Goal: Task Accomplishment & Management: Complete application form

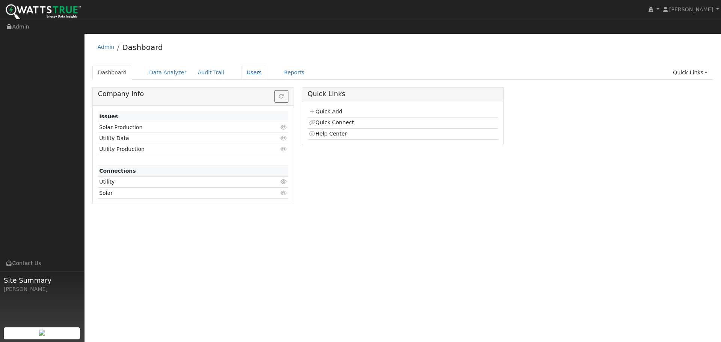
click at [241, 66] on link "Users" at bounding box center [254, 73] width 26 height 14
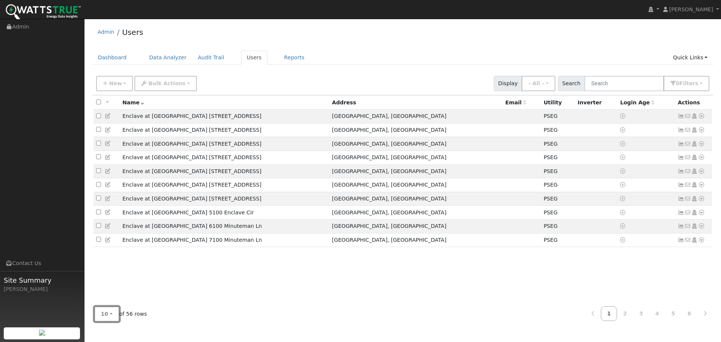
click at [106, 319] on button "10" at bounding box center [106, 314] width 25 height 15
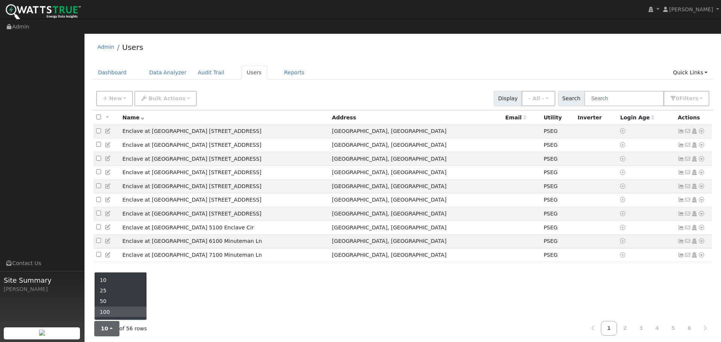
click at [114, 307] on link "100" at bounding box center [121, 312] width 52 height 11
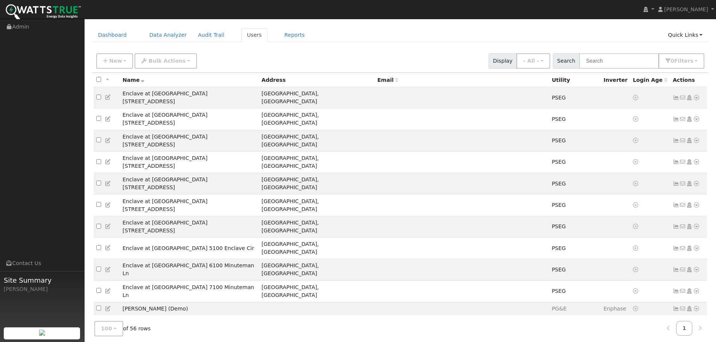
scroll to position [75, 0]
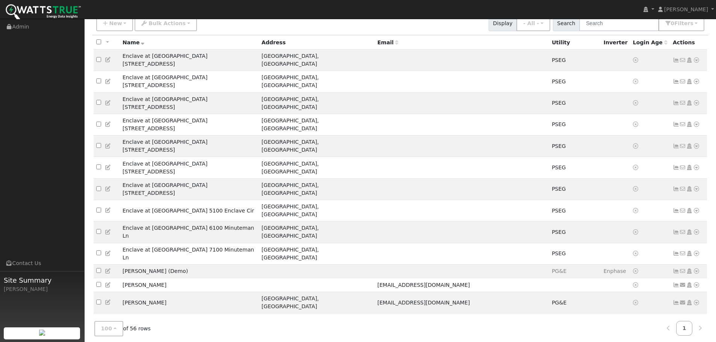
click at [98, 339] on input "checkbox" at bounding box center [98, 341] width 5 height 5
click at [100, 339] on input "checkbox" at bounding box center [98, 341] width 5 height 5
checkbox input "false"
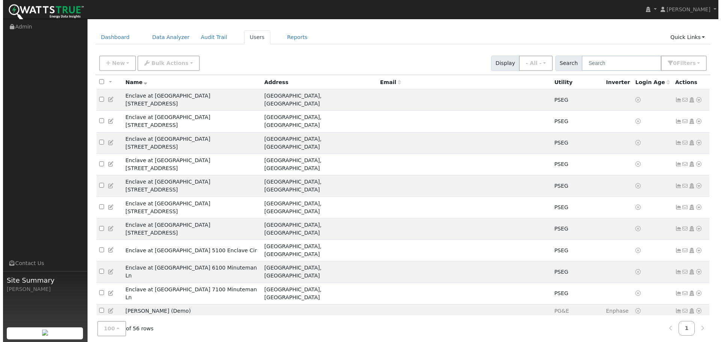
scroll to position [0, 0]
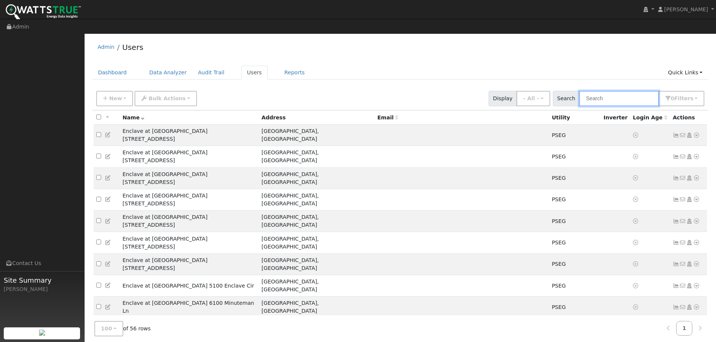
click at [640, 91] on input "text" at bounding box center [619, 98] width 80 height 15
type input "[PERSON_NAME]"
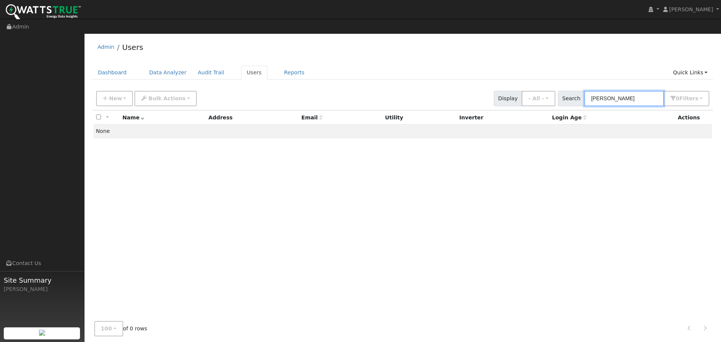
drag, startPoint x: 642, startPoint y: 84, endPoint x: 584, endPoint y: 86, distance: 57.5
click at [584, 91] on div "Search [PERSON_NAME] 0 Filter s Role Show - All - Show Leads Admin Billing Admi…" at bounding box center [634, 98] width 152 height 15
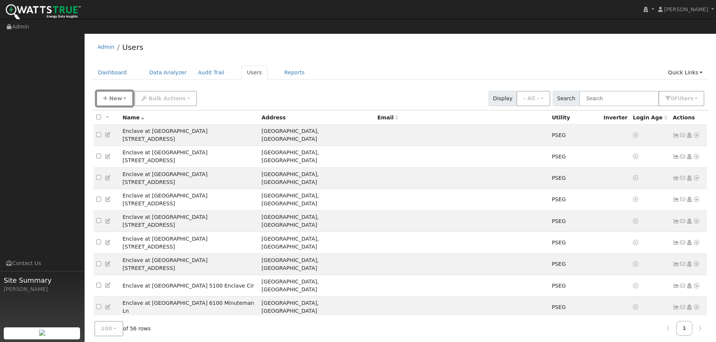
click at [116, 95] on span "New" at bounding box center [115, 98] width 13 height 6
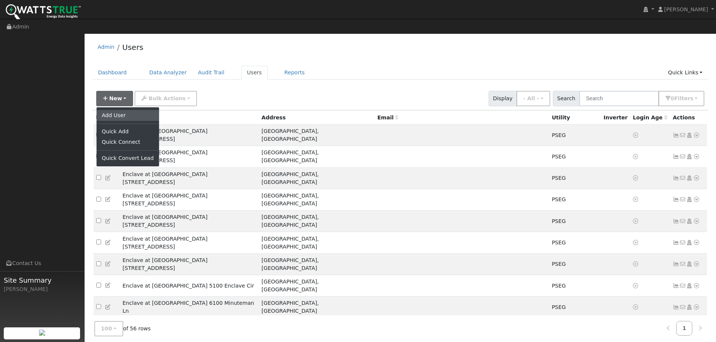
click at [117, 110] on link "Add User" at bounding box center [128, 115] width 62 height 11
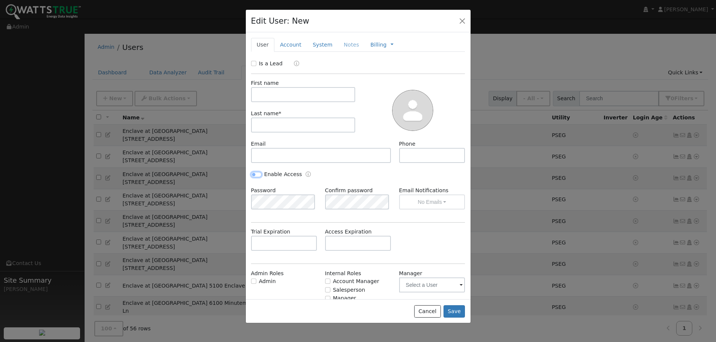
click at [252, 174] on input "Enable Access" at bounding box center [256, 174] width 11 height 5
checkbox input "true"
click at [300, 99] on input "text" at bounding box center [303, 94] width 104 height 15
type input "[PERSON_NAME]"
type input "Kropl"
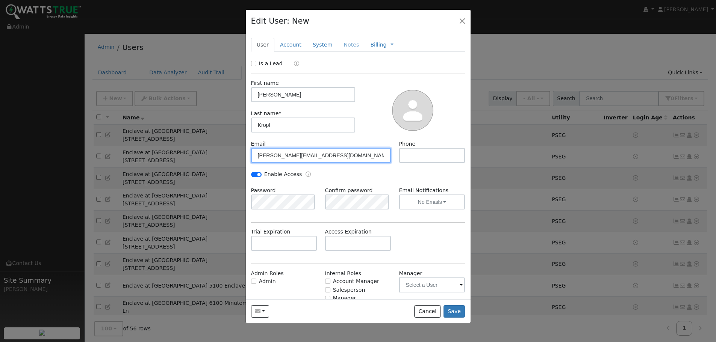
type input "[PERSON_NAME][EMAIL_ADDRESS][DOMAIN_NAME]"
click at [298, 260] on div "Is a Lead First name [PERSON_NAME] Last name * Kropl Email [PERSON_NAME][EMAIL_…" at bounding box center [358, 189] width 214 height 259
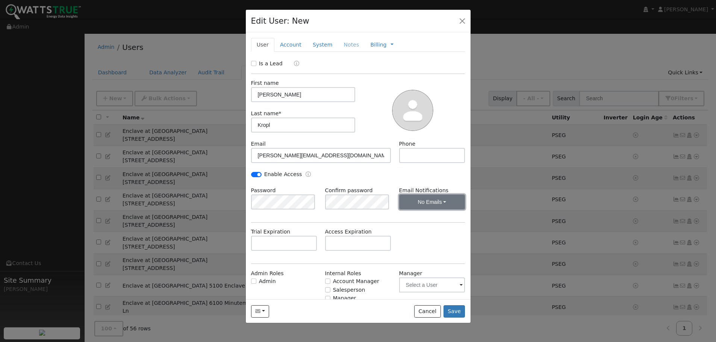
click at [451, 202] on button "No Emails" at bounding box center [432, 202] width 66 height 15
click at [420, 231] on link "Weekly Emails" at bounding box center [422, 229] width 52 height 11
click at [327, 290] on input "Salesperson" at bounding box center [327, 289] width 5 height 5
checkbox input "true"
click at [452, 285] on input "text" at bounding box center [432, 285] width 66 height 15
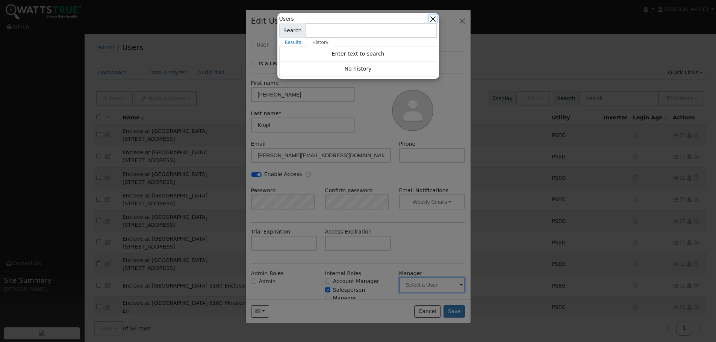
click at [433, 20] on button "button" at bounding box center [433, 19] width 8 height 8
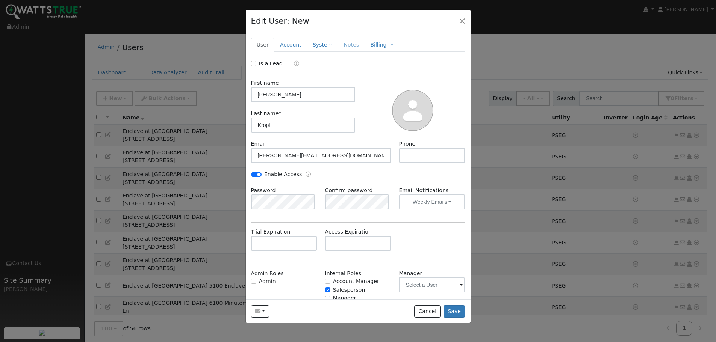
click at [432, 21] on div "Edit User: New Select an Ac..." at bounding box center [358, 21] width 225 height 23
click at [450, 310] on button "Save" at bounding box center [454, 311] width 22 height 13
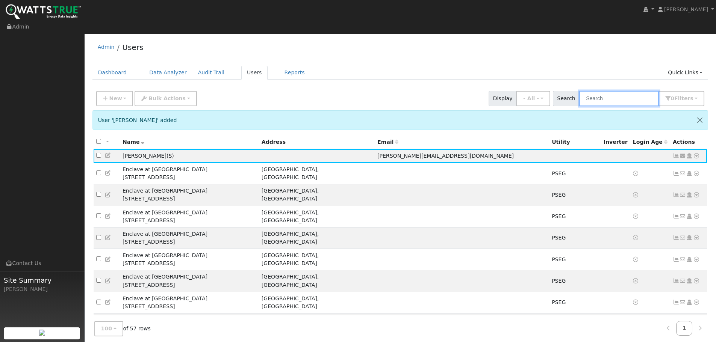
click at [617, 91] on input "text" at bounding box center [619, 98] width 80 height 15
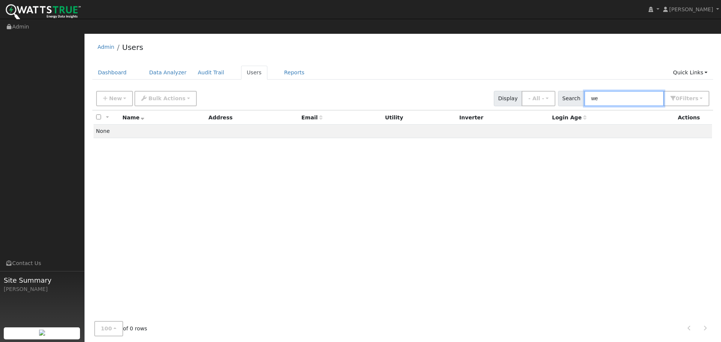
type input "w"
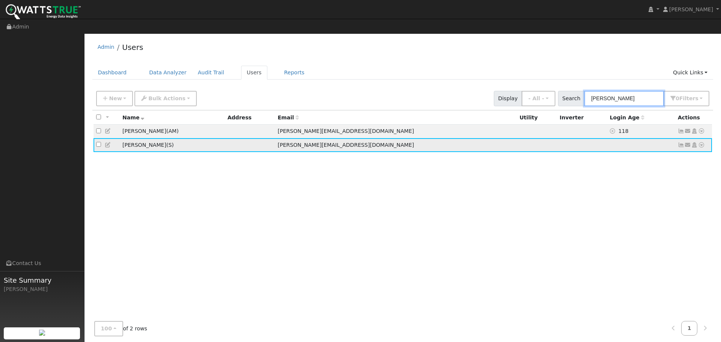
type input "[PERSON_NAME]"
click at [689, 142] on icon at bounding box center [688, 144] width 7 height 5
click at [661, 153] on link "Send Email..." at bounding box center [665, 158] width 52 height 11
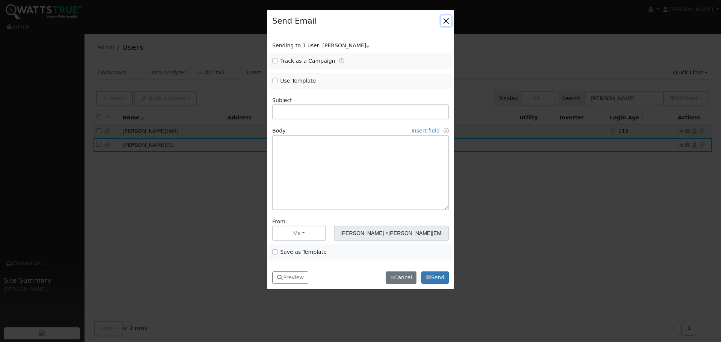
click at [446, 20] on button "button" at bounding box center [446, 20] width 11 height 11
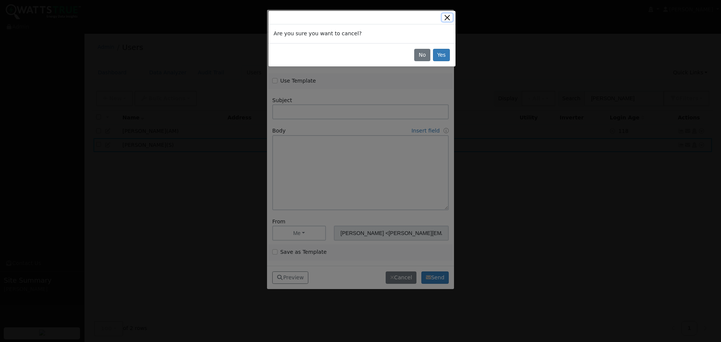
click at [446, 20] on button "Close" at bounding box center [447, 18] width 11 height 8
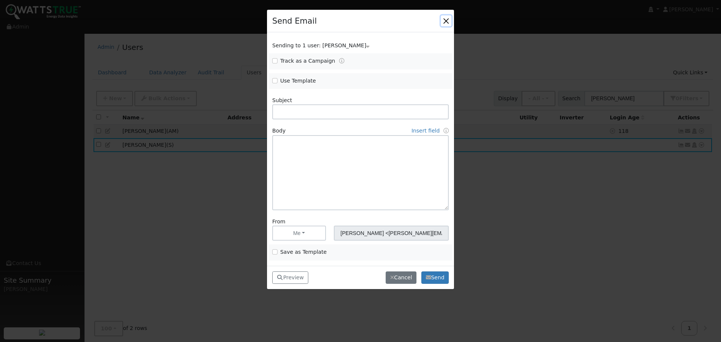
click at [447, 21] on button "button" at bounding box center [446, 20] width 11 height 11
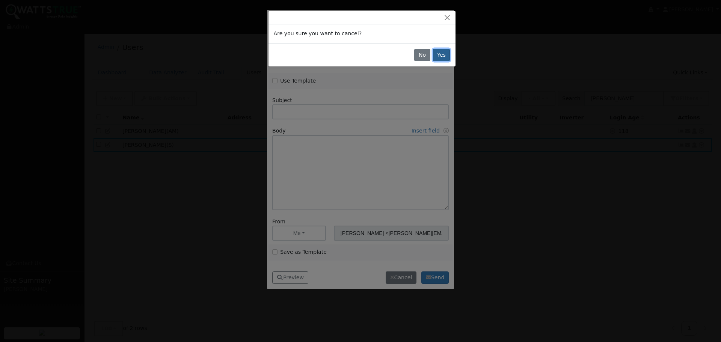
click at [444, 52] on button "Yes" at bounding box center [441, 55] width 17 height 13
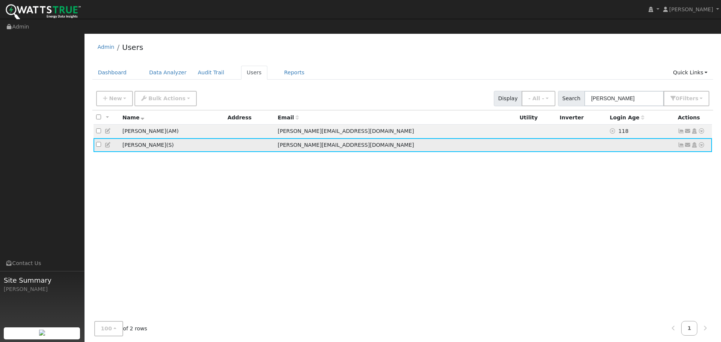
click at [607, 138] on td at bounding box center [641, 145] width 68 height 14
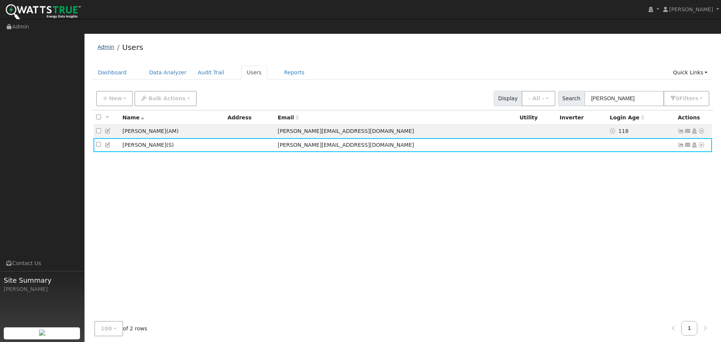
click at [110, 44] on link "Admin" at bounding box center [106, 47] width 17 height 6
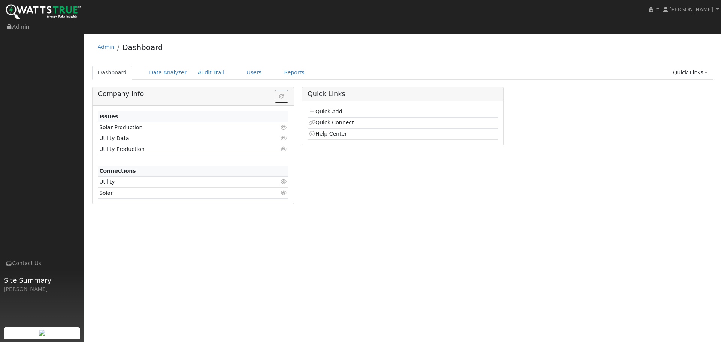
click at [322, 119] on link "Quick Connect" at bounding box center [331, 122] width 45 height 6
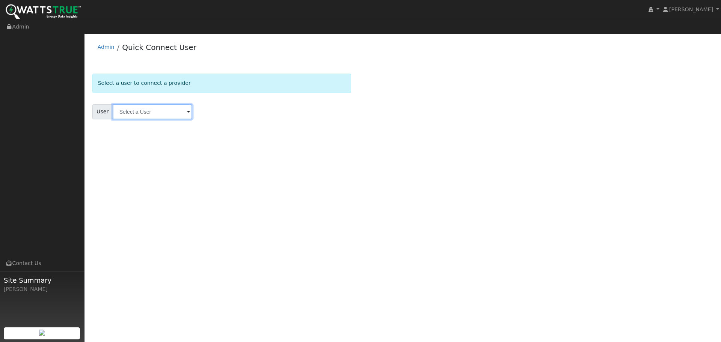
click at [183, 104] on input "text" at bounding box center [153, 111] width 80 height 15
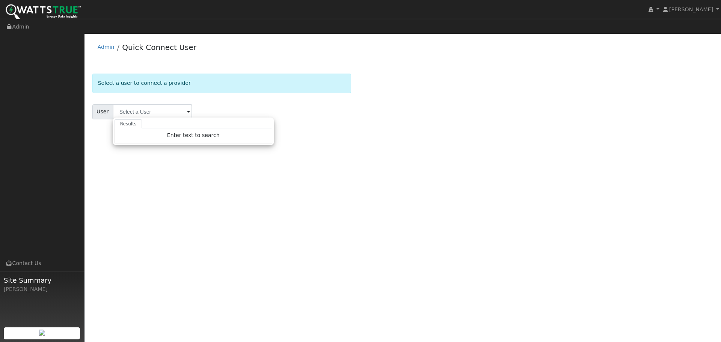
click at [388, 113] on div "Select a user to connect a provider User Results Enter text to search Enter tex…" at bounding box center [402, 106] width 621 height 64
click at [686, 66] on div "Select a user to connect a provider User Account Select an Ac... No Yes" at bounding box center [402, 102] width 629 height 72
